Goal: Task Accomplishment & Management: Complete application form

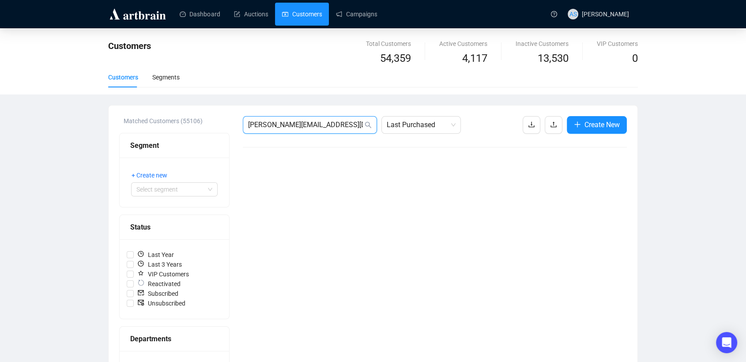
drag, startPoint x: 336, startPoint y: 127, endPoint x: 179, endPoint y: 108, distance: 158.2
click at [179, 108] on div "Matched Customers (55106) Segment + Create new Select segment Status Last Year …" at bounding box center [373, 336] width 529 height 462
click at [344, 123] on input "[PERSON_NAME][EMAIL_ADDRESS][DOMAIN_NAME]" at bounding box center [305, 125] width 115 height 11
drag, startPoint x: 109, startPoint y: 116, endPoint x: 98, endPoint y: 116, distance: 11.0
click at [98, 116] on div "Customers Total Customers 54,359 Active Customers 4,117 Inactive Customers 13,5…" at bounding box center [373, 297] width 746 height 539
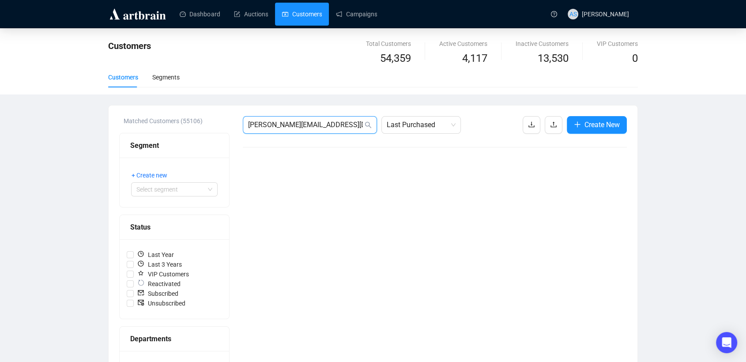
paste input "[PERSON_NAME]"
drag, startPoint x: 207, startPoint y: 128, endPoint x: 155, endPoint y: 128, distance: 51.2
click at [155, 128] on div "Matched Customers (55106) Segment + Create new Select segment Status Last Year …" at bounding box center [373, 336] width 508 height 440
type input "[PERSON_NAME]"
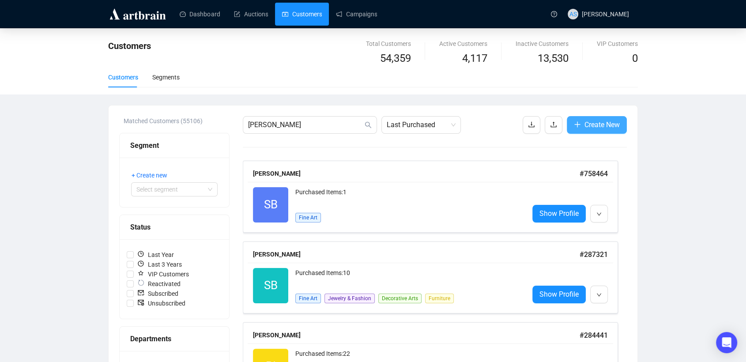
click at [613, 122] on span "Create New" at bounding box center [601, 124] width 35 height 11
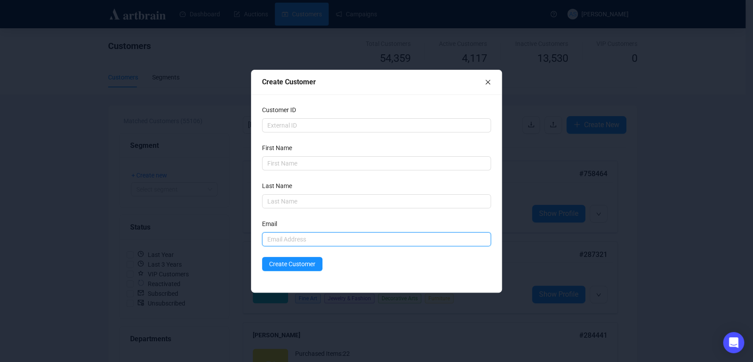
click at [289, 241] on input "text" at bounding box center [376, 239] width 229 height 14
paste input "[PERSON_NAME]"
type input "[PERSON_NAME]"
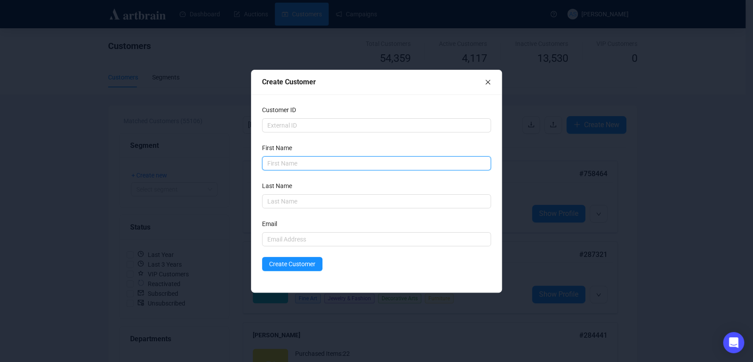
click at [288, 159] on input "text" at bounding box center [376, 163] width 229 height 14
paste input "[PERSON_NAME]"
drag, startPoint x: 308, startPoint y: 166, endPoint x: 280, endPoint y: 167, distance: 28.2
click at [280, 167] on input "[PERSON_NAME]" at bounding box center [376, 163] width 229 height 14
type input "[PERSON_NAME]"
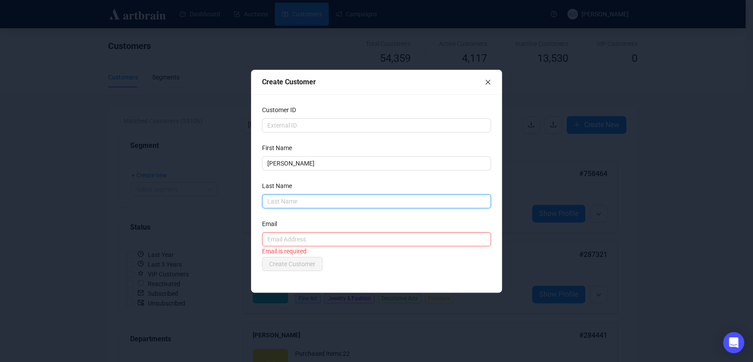
click at [289, 197] on input "text" at bounding box center [376, 201] width 229 height 14
paste input "[PERSON_NAME]"
type input "[PERSON_NAME]"
drag, startPoint x: 283, startPoint y: 200, endPoint x: 243, endPoint y: 200, distance: 39.7
click at [243, 200] on div "Create Customer Customer ID First Name [PERSON_NAME] Last Name [PERSON_NAME] Em…" at bounding box center [376, 181] width 753 height 362
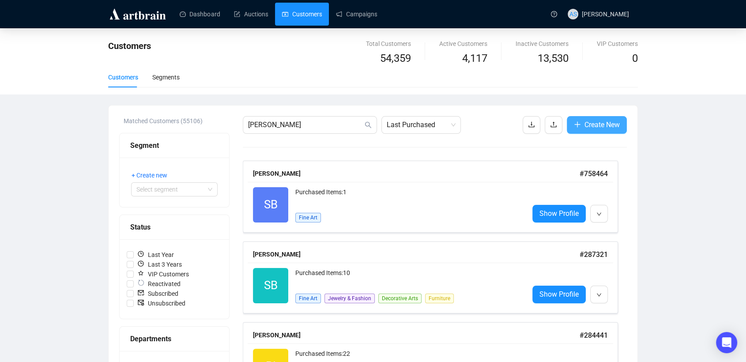
click at [591, 126] on span "Create New" at bounding box center [601, 124] width 35 height 11
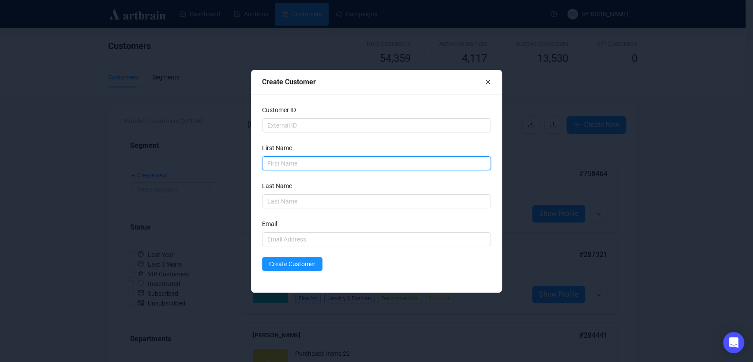
click at [294, 163] on input "text" at bounding box center [376, 163] width 229 height 14
type input "[PERSON_NAME]"
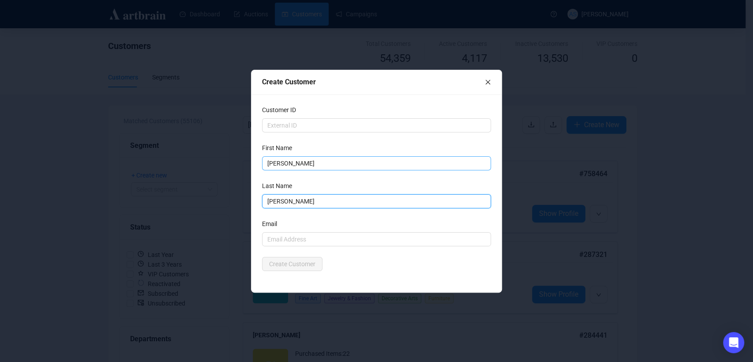
type input "[PERSON_NAME]"
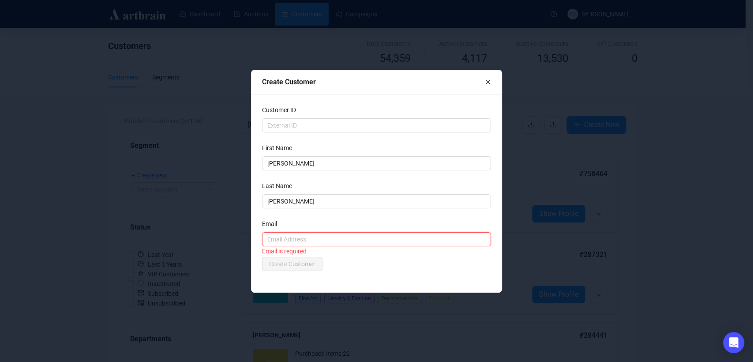
paste input "[PERSON_NAME][EMAIL_ADDRESS][DOMAIN_NAME]"
type input "[PERSON_NAME][EMAIL_ADDRESS][DOMAIN_NAME]"
click at [427, 209] on form "Customer ID First Name [PERSON_NAME] Last Name [PERSON_NAME] Email [PERSON_NAME…" at bounding box center [376, 188] width 229 height 166
click at [301, 122] on input "text" at bounding box center [376, 125] width 229 height 14
drag, startPoint x: 291, startPoint y: 265, endPoint x: 280, endPoint y: 264, distance: 11.5
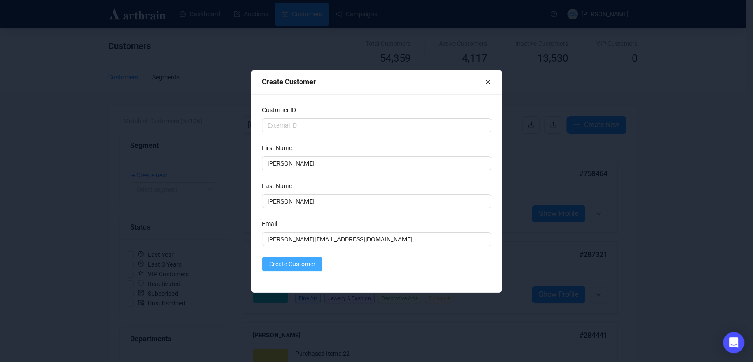
click at [291, 264] on span "Create Customer" at bounding box center [292, 264] width 46 height 10
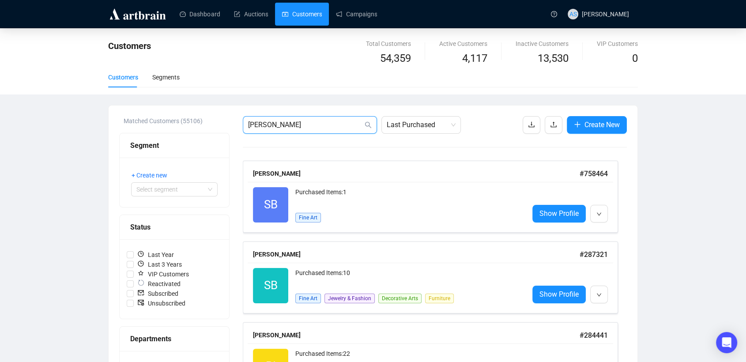
drag, startPoint x: 284, startPoint y: 126, endPoint x: 267, endPoint y: 127, distance: 17.2
click at [267, 127] on input "[PERSON_NAME]" at bounding box center [305, 125] width 115 height 11
click at [297, 125] on input "[PERSON_NAME]" at bounding box center [305, 125] width 115 height 11
drag, startPoint x: 207, startPoint y: 128, endPoint x: 198, endPoint y: 128, distance: 8.8
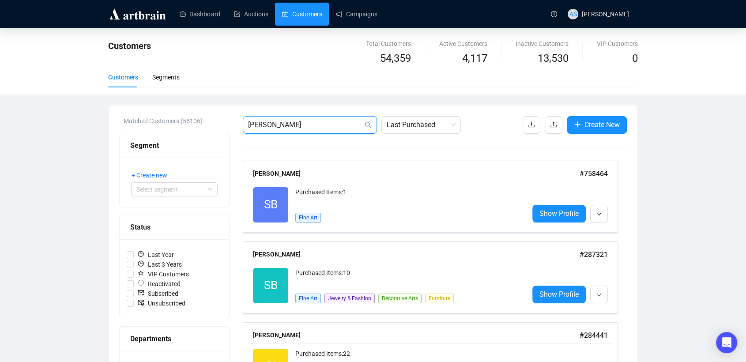
paste input "[PERSON_NAME][EMAIL_ADDRESS][DOMAIN_NAME]"
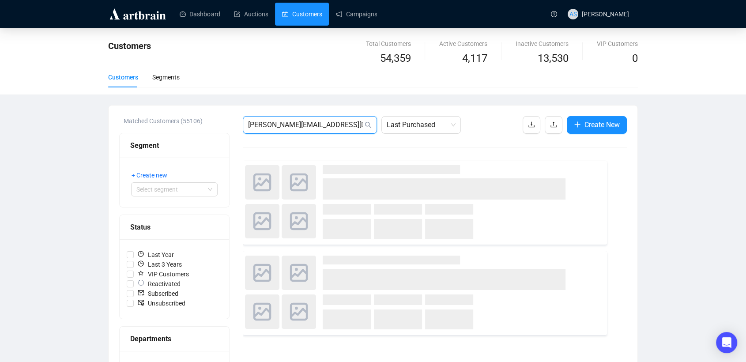
type input "[PERSON_NAME][EMAIL_ADDRESS][DOMAIN_NAME]"
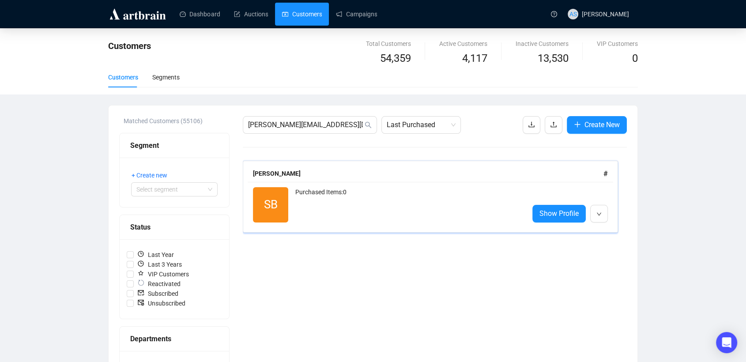
click at [444, 171] on div "[PERSON_NAME]" at bounding box center [428, 174] width 350 height 10
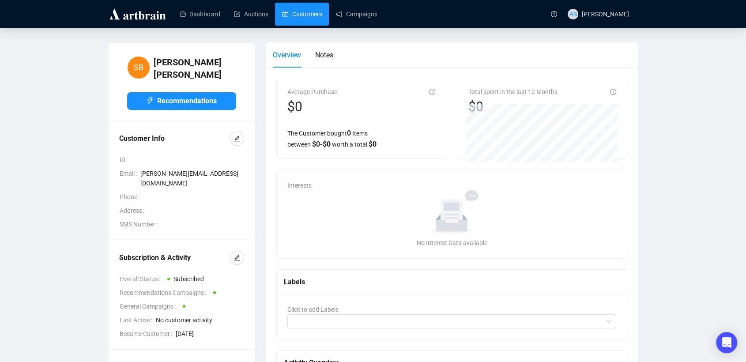
click at [306, 3] on div "Dashboard Auctions Customers Campaigns" at bounding box center [358, 14] width 376 height 28
click at [303, 13] on link "Customers" at bounding box center [302, 14] width 40 height 23
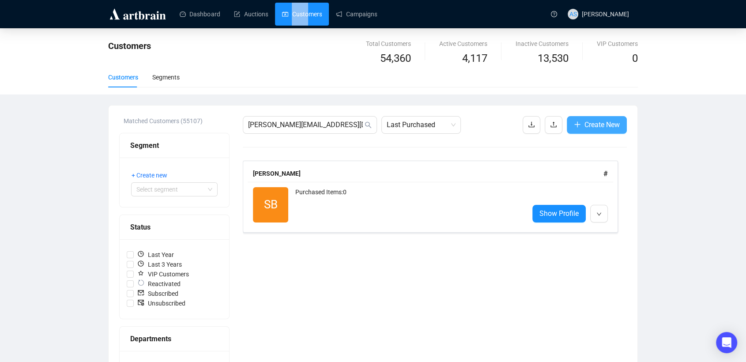
click at [607, 122] on span "Create New" at bounding box center [601, 124] width 35 height 11
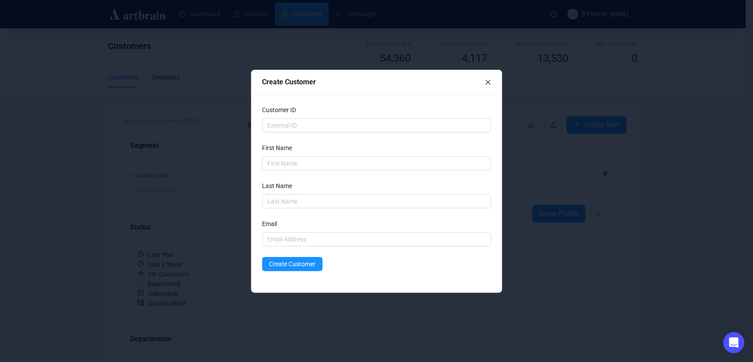
click at [484, 78] on div "Create Customer" at bounding box center [373, 81] width 223 height 11
click at [487, 82] on icon "close" at bounding box center [488, 82] width 6 height 6
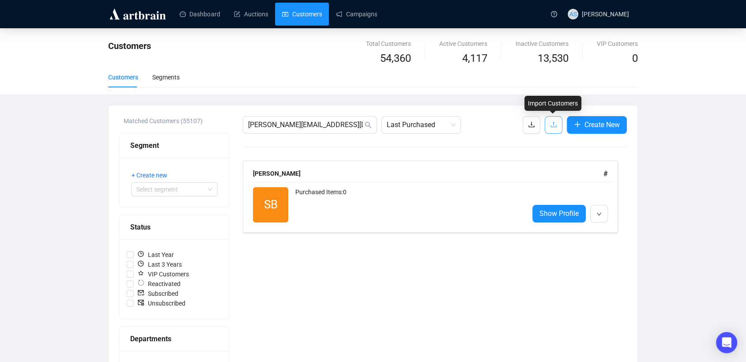
click at [553, 124] on icon "upload" at bounding box center [553, 124] width 7 height 7
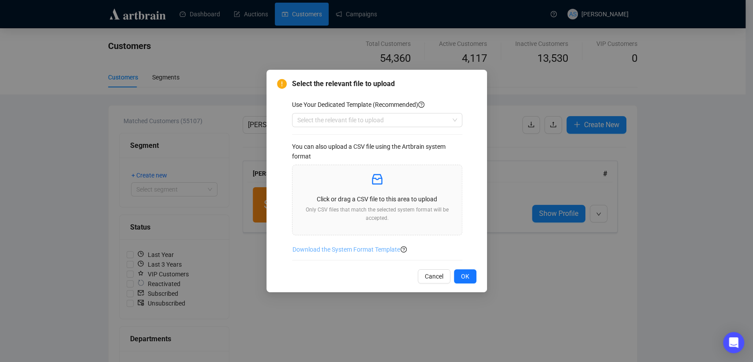
click at [358, 248] on span "Download the System Format Template" at bounding box center [347, 249] width 108 height 10
